Goal: Transaction & Acquisition: Book appointment/travel/reservation

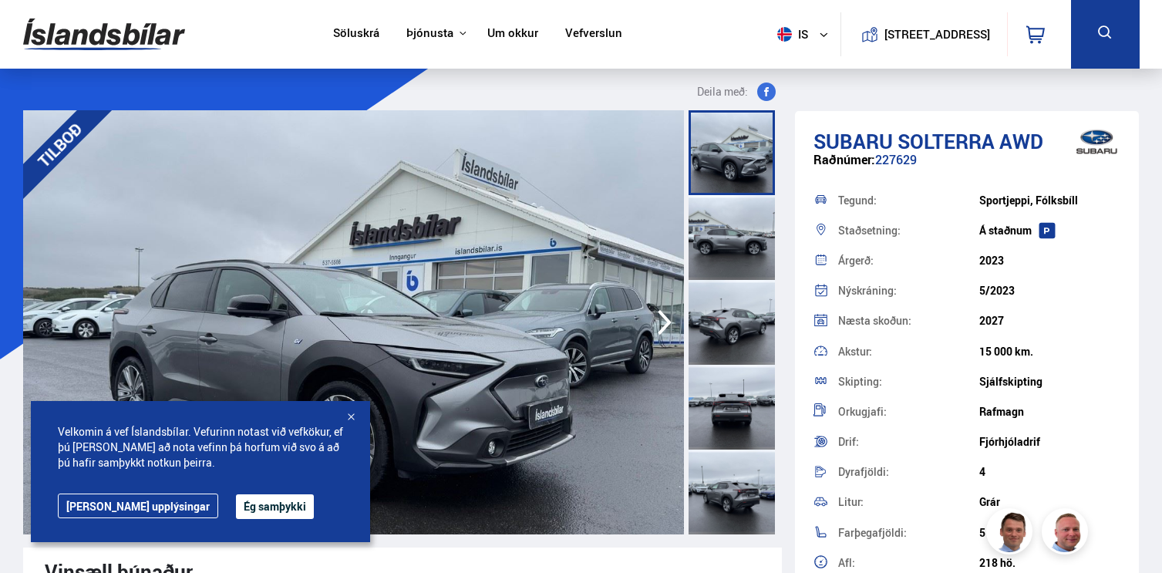
click at [236, 506] on button "Ég samþykki" at bounding box center [275, 506] width 78 height 25
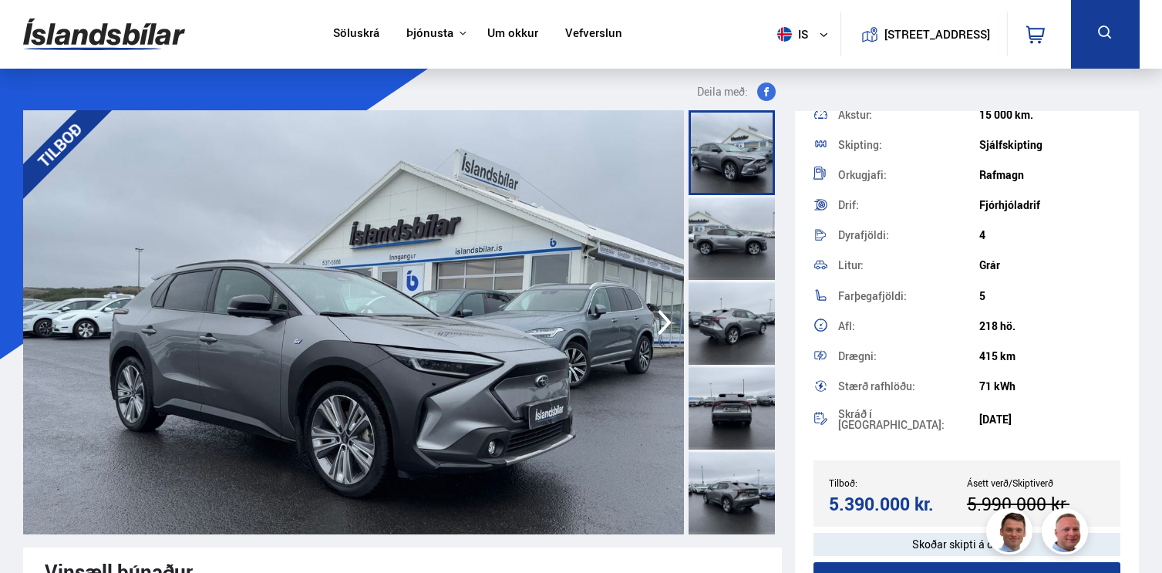
scroll to position [224, 0]
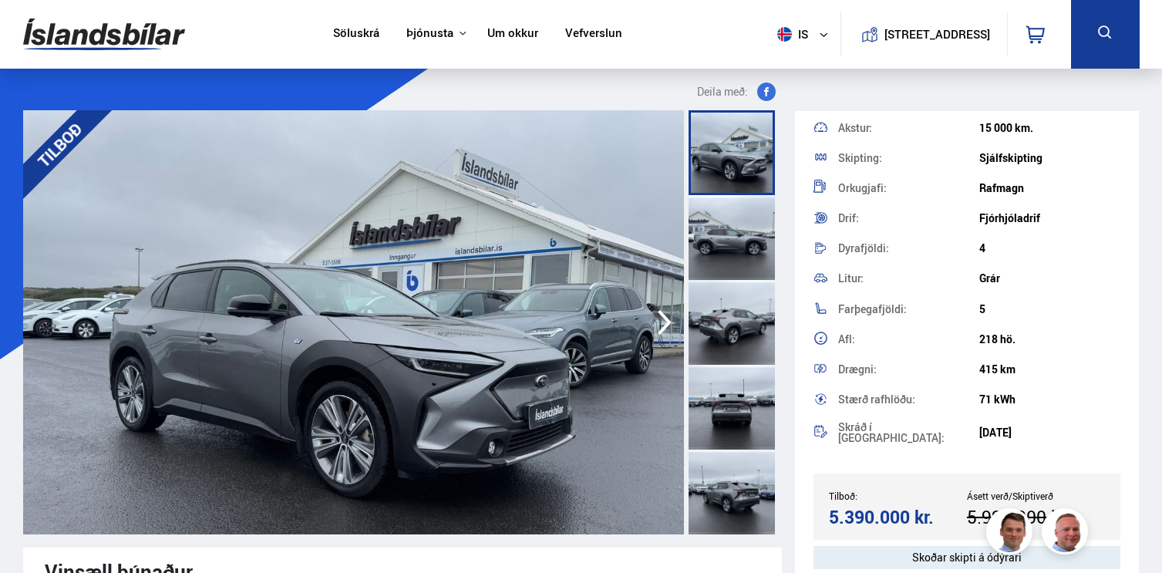
click at [717, 264] on div at bounding box center [731, 237] width 86 height 85
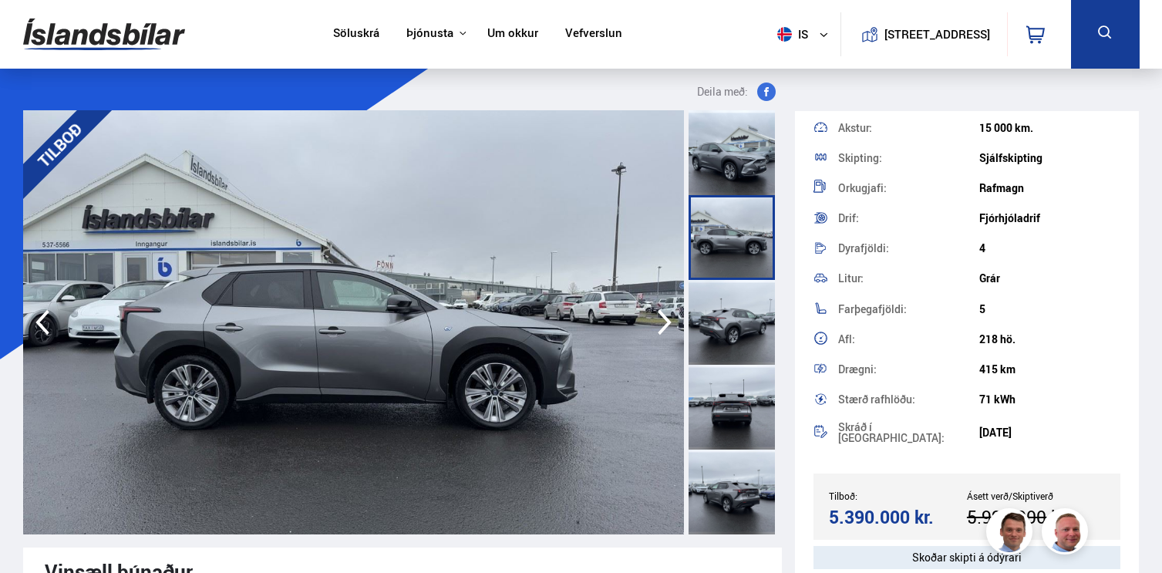
click at [725, 321] on div at bounding box center [731, 322] width 86 height 85
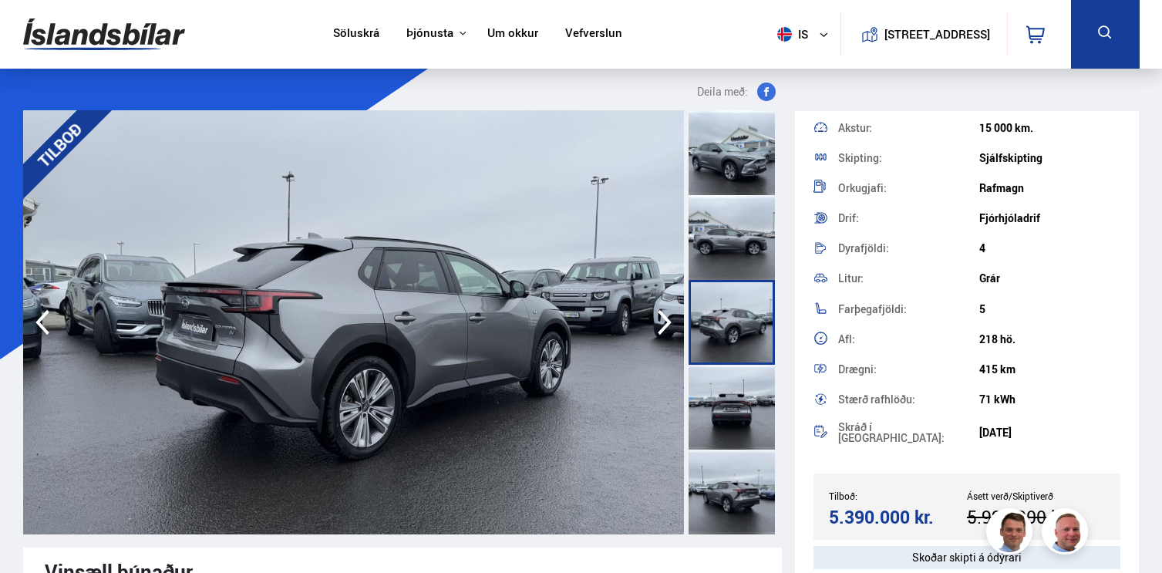
click at [740, 413] on div at bounding box center [731, 407] width 86 height 85
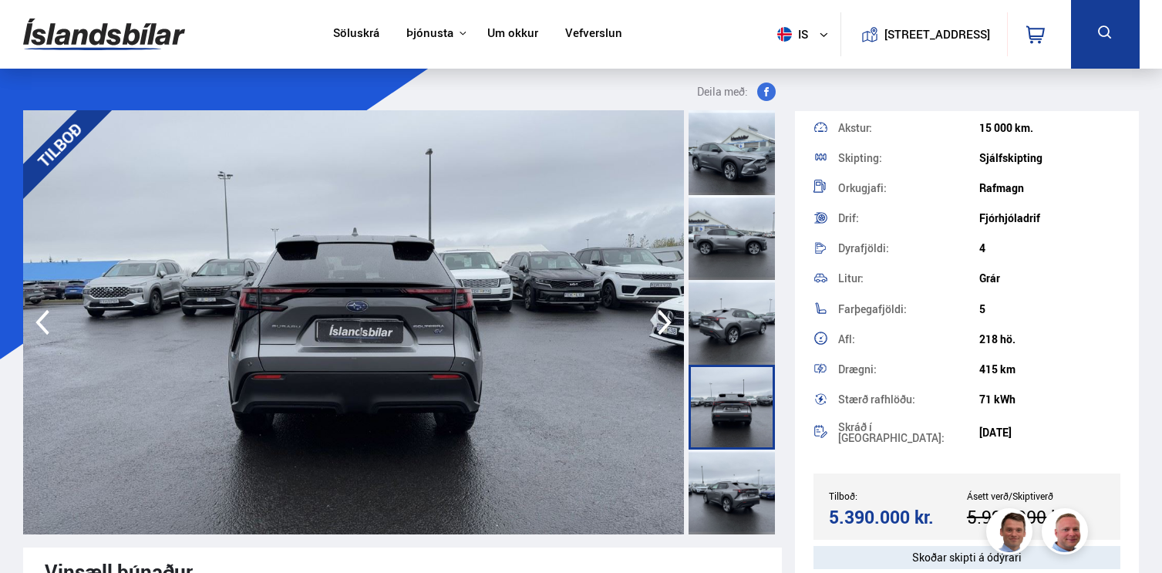
click at [753, 499] on div at bounding box center [731, 491] width 86 height 85
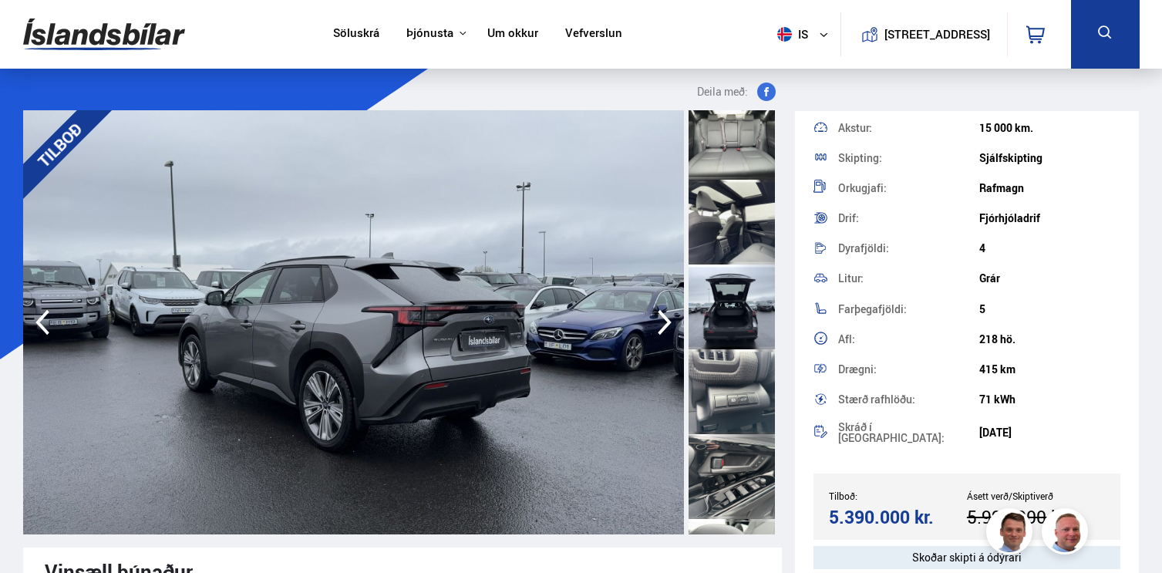
scroll to position [1460, 0]
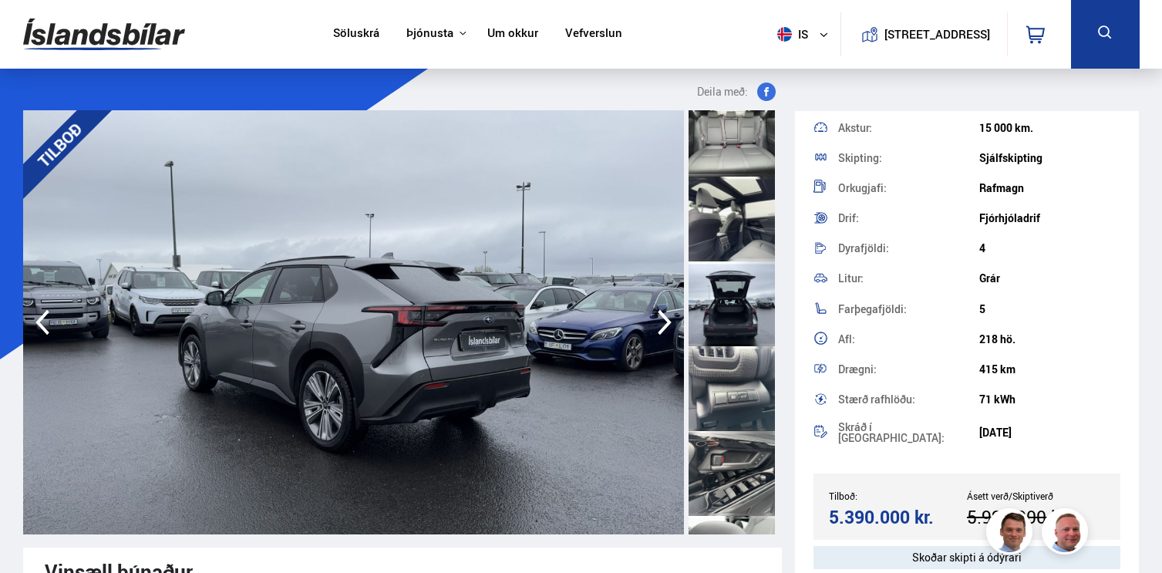
click at [718, 308] on div at bounding box center [731, 303] width 86 height 85
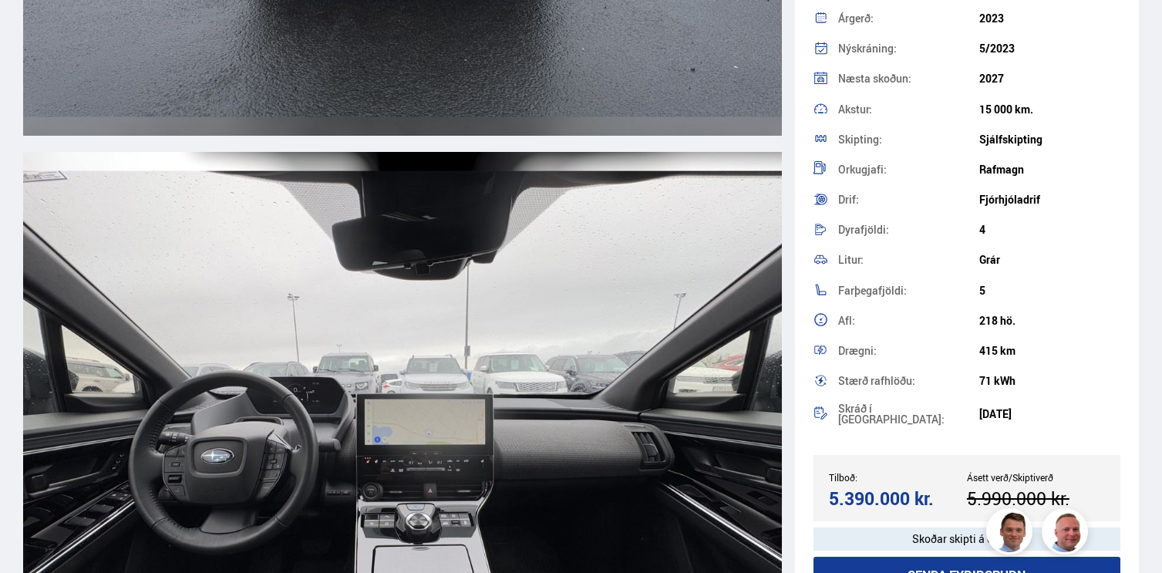
scroll to position [0, 0]
